Goal: Information Seeking & Learning: Check status

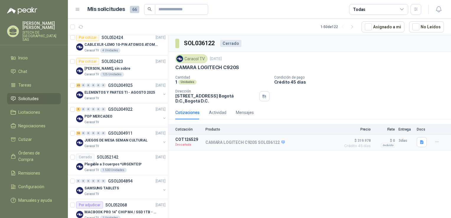
scroll to position [43, 0]
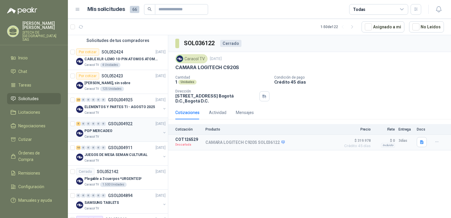
click at [115, 134] on div "Caracol TV" at bounding box center [122, 136] width 76 height 5
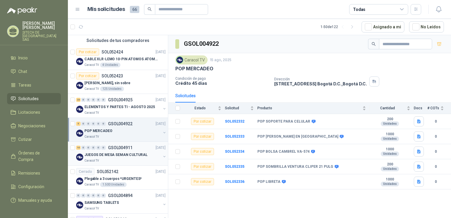
click at [110, 159] on div "Caracol TV" at bounding box center [122, 160] width 76 height 5
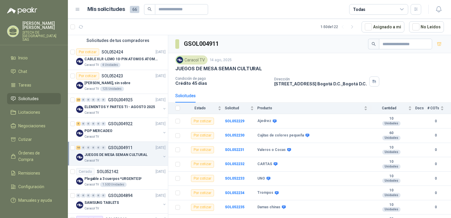
drag, startPoint x: 243, startPoint y: 77, endPoint x: 242, endPoint y: 46, distance: 31.6
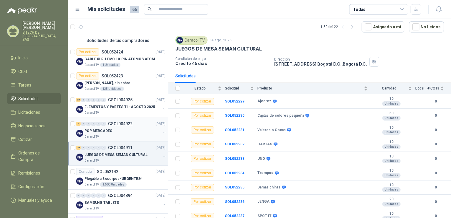
scroll to position [30, 0]
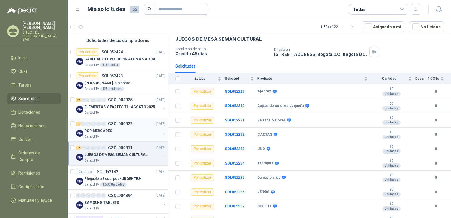
click at [115, 130] on div "POP MERCADEO" at bounding box center [122, 130] width 76 height 7
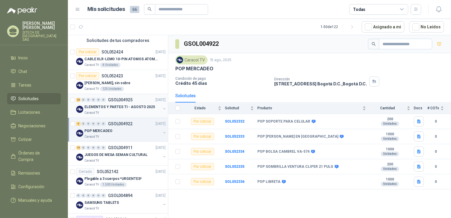
click at [114, 104] on p "ELEMENTOS Y PARTES TI - AGOSTO 2025" at bounding box center [119, 107] width 71 height 6
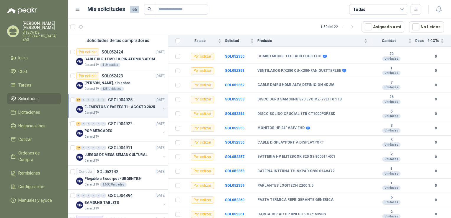
scroll to position [223, 0]
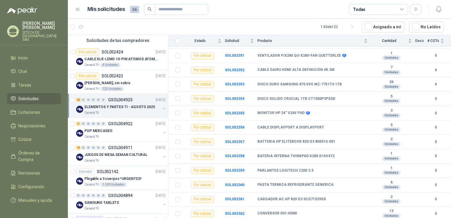
drag, startPoint x: 219, startPoint y: 68, endPoint x: 223, endPoint y: 94, distance: 26.8
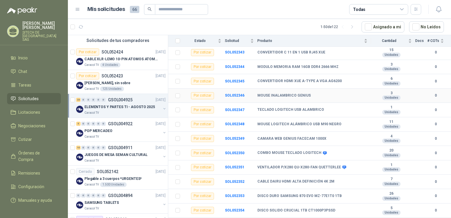
scroll to position [0, 0]
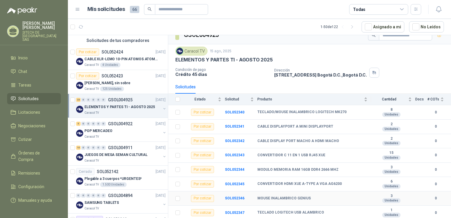
drag, startPoint x: 237, startPoint y: 128, endPoint x: 231, endPoint y: 77, distance: 51.4
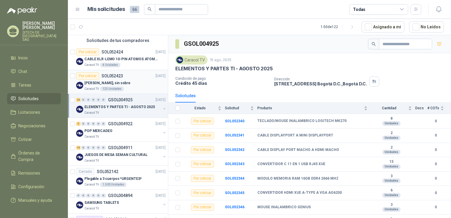
click at [110, 82] on p "[PERSON_NAME], sin sobre" at bounding box center [107, 83] width 46 height 6
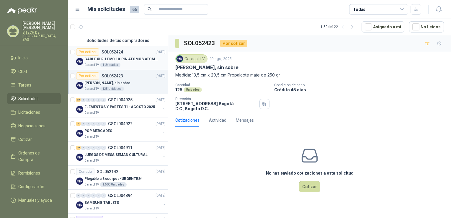
click at [123, 61] on p "CABLE XLR-LEMO 10-PIN ATOMOS ATOMCAB016" at bounding box center [120, 59] width 73 height 6
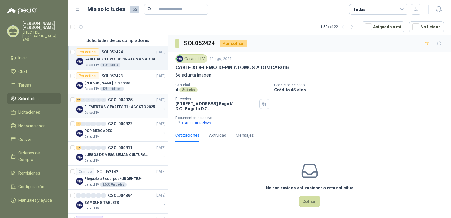
click at [119, 103] on div "ELEMENTOS Y PARTES TI - AGOSTO 2025" at bounding box center [122, 106] width 76 height 7
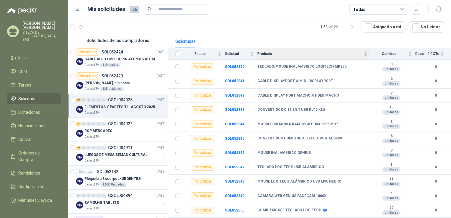
drag, startPoint x: 250, startPoint y: 75, endPoint x: 259, endPoint y: 96, distance: 22.3
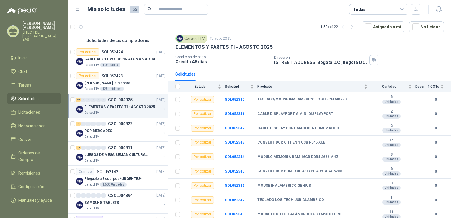
scroll to position [20, 0]
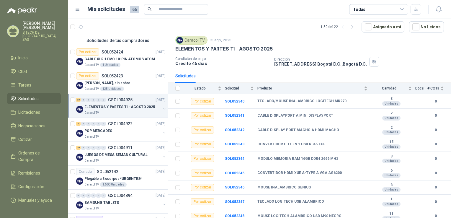
click at [295, 42] on div "Caracol TV [DATE]" at bounding box center [309, 40] width 269 height 9
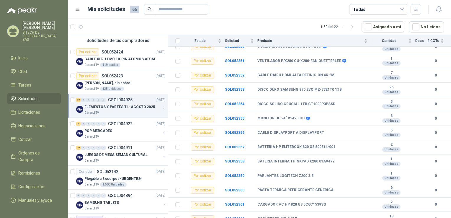
scroll to position [223, 0]
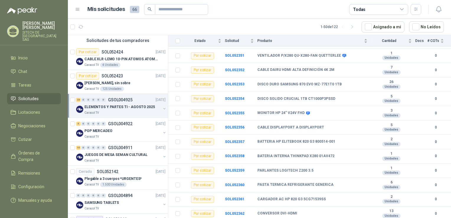
drag, startPoint x: 243, startPoint y: 80, endPoint x: 248, endPoint y: 100, distance: 20.6
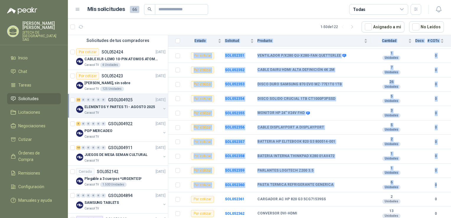
drag, startPoint x: 446, startPoint y: 177, endPoint x: 444, endPoint y: 181, distance: 4.9
click at [445, 179] on td "0" at bounding box center [439, 185] width 24 height 14
drag, startPoint x: 444, startPoint y: 181, endPoint x: 452, endPoint y: 197, distance: 17.8
click at [451, 197] on html "[PERSON_NAME] SITECH DE [GEOGRAPHIC_DATA] SAS Inicio Chat Tareas Solicitudes Li…" at bounding box center [225, 109] width 451 height 218
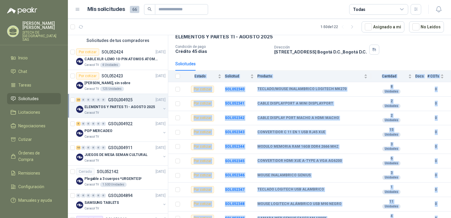
scroll to position [0, 0]
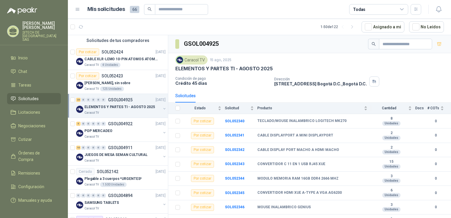
click at [422, 89] on div "Solicitudes" at bounding box center [309, 96] width 269 height 14
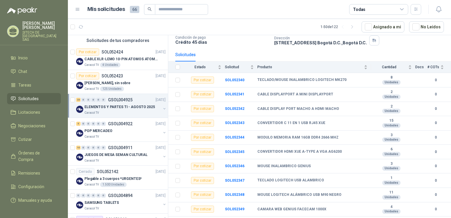
scroll to position [22, 0]
